Goal: Book appointment/travel/reservation

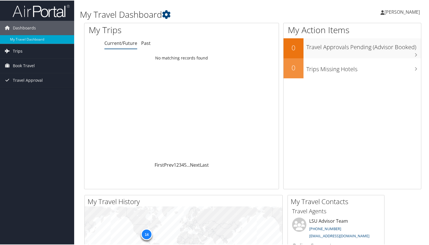
click at [17, 50] on span "Trips" at bounding box center [18, 50] width 10 height 14
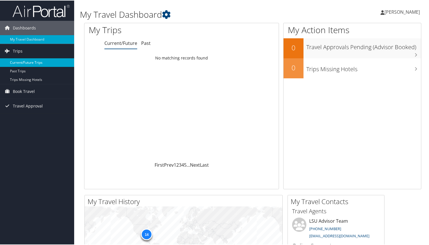
click at [21, 60] on link "Current/Future Trips" at bounding box center [37, 62] width 74 height 9
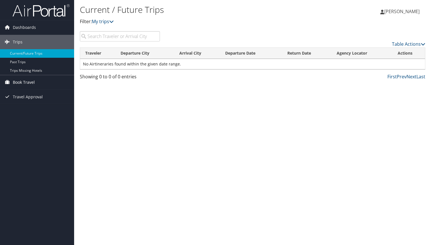
click at [23, 78] on span "Book Travel" at bounding box center [24, 82] width 22 height 14
click at [21, 104] on link "Book/Manage Online Trips" at bounding box center [37, 102] width 74 height 9
